Goal: Find specific page/section: Find specific page/section

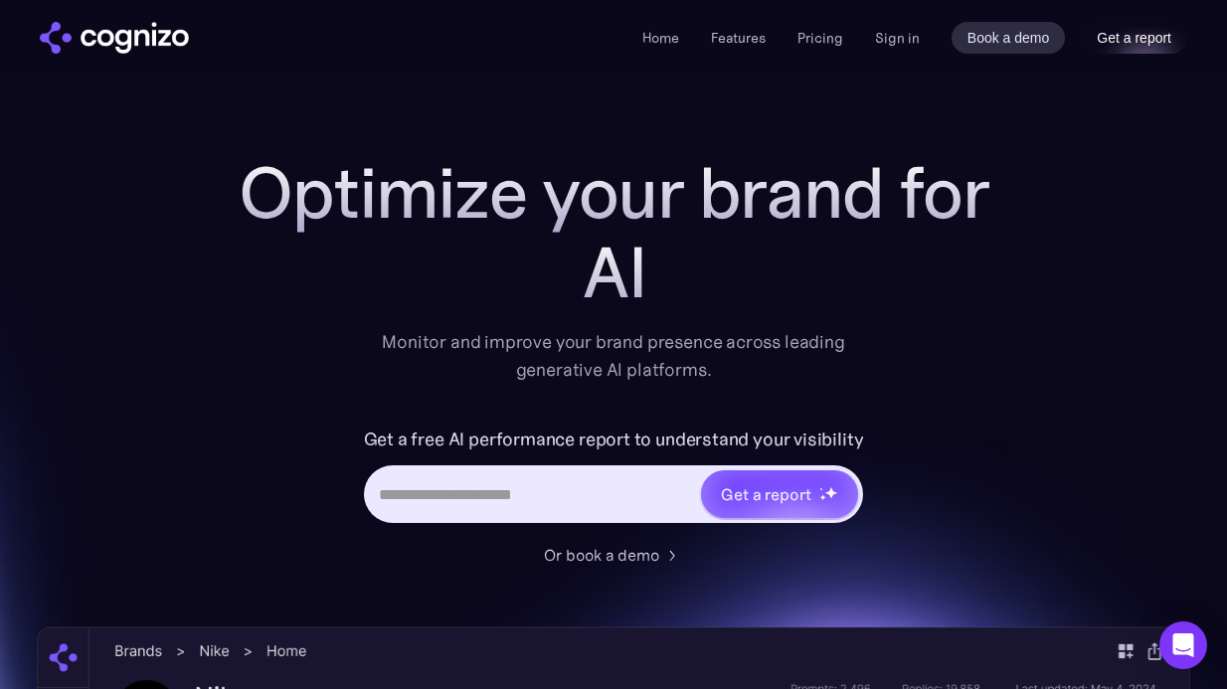
click at [1115, 42] on link "Get a report" at bounding box center [1134, 38] width 106 height 32
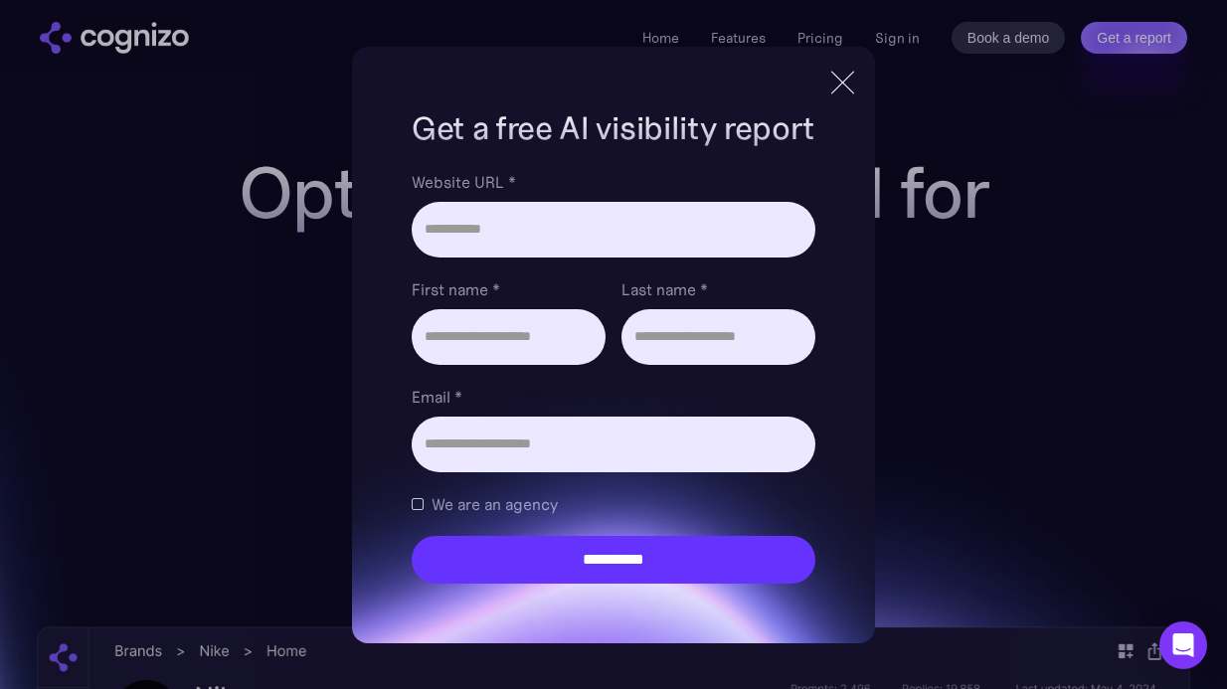
click at [849, 77] on div at bounding box center [842, 82] width 23 height 23
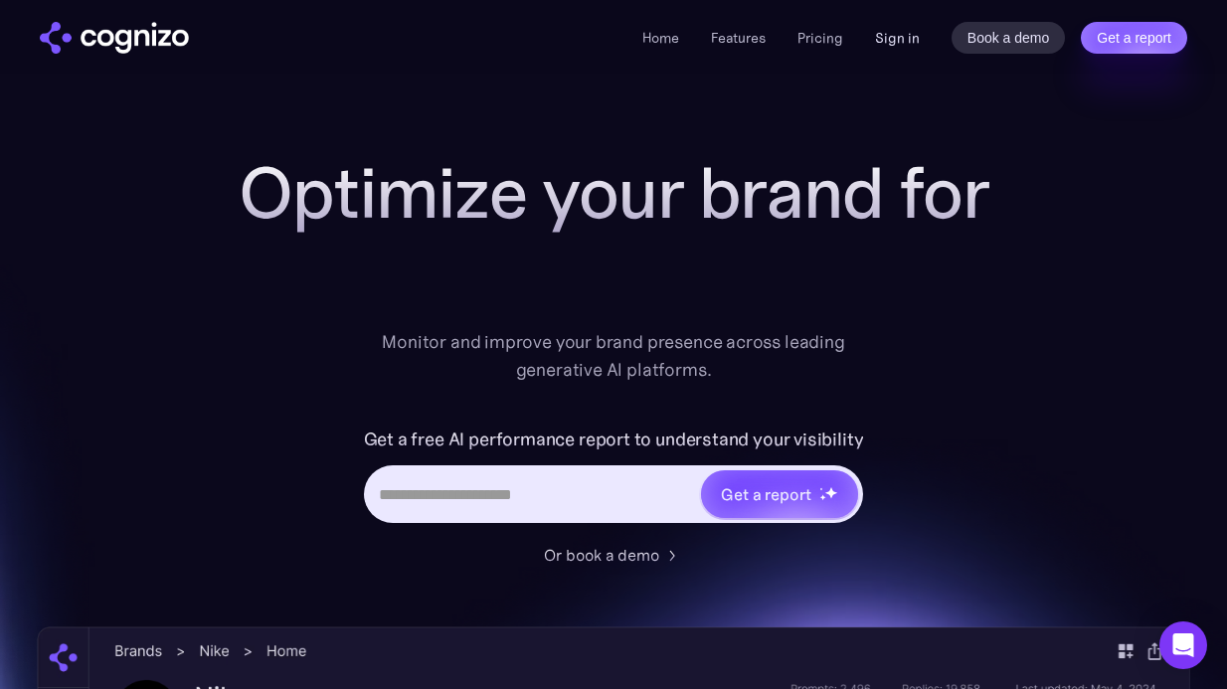
click at [899, 36] on link "Sign in" at bounding box center [897, 38] width 45 height 24
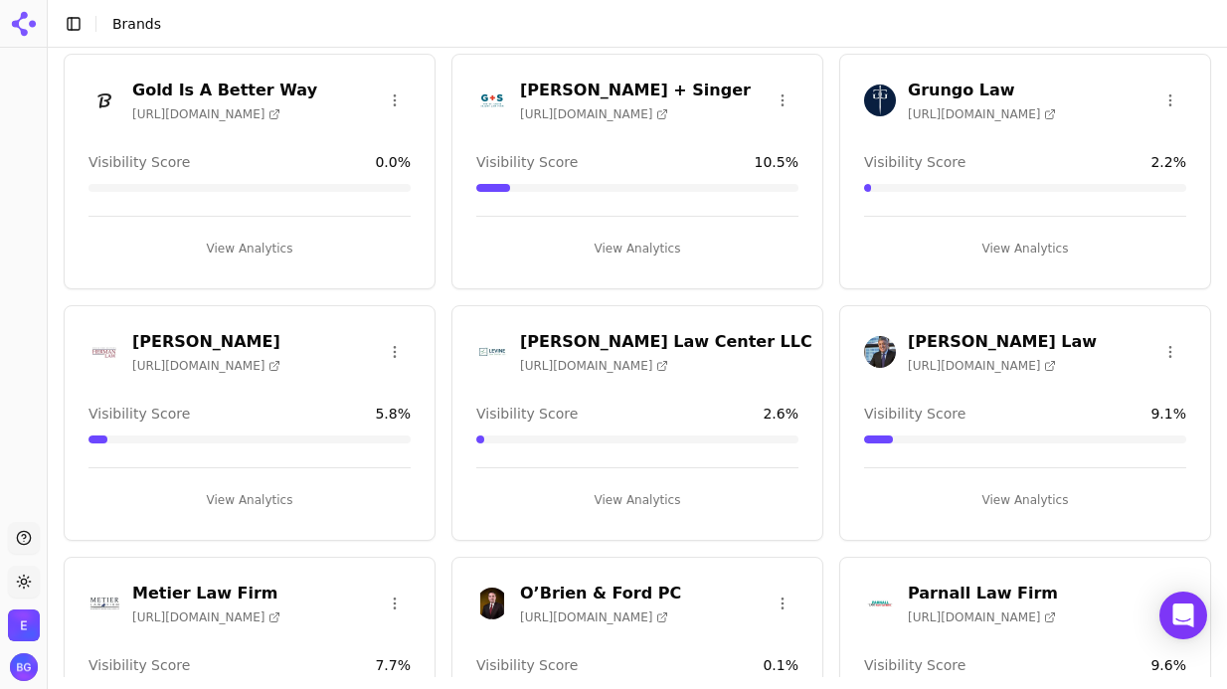
scroll to position [1109, 0]
click at [569, 90] on h3 "[PERSON_NAME] + Singer" at bounding box center [635, 90] width 231 height 24
